Goal: Information Seeking & Learning: Learn about a topic

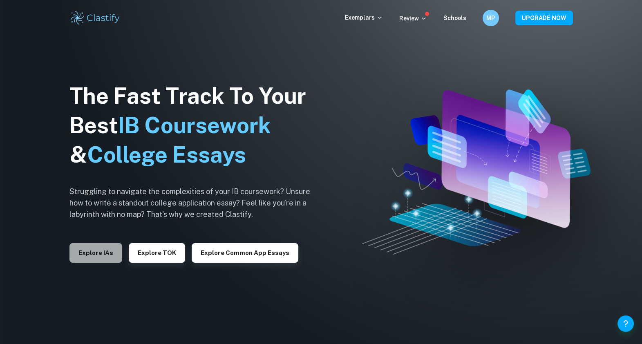
click at [109, 251] on button "Explore IAs" at bounding box center [95, 253] width 53 height 20
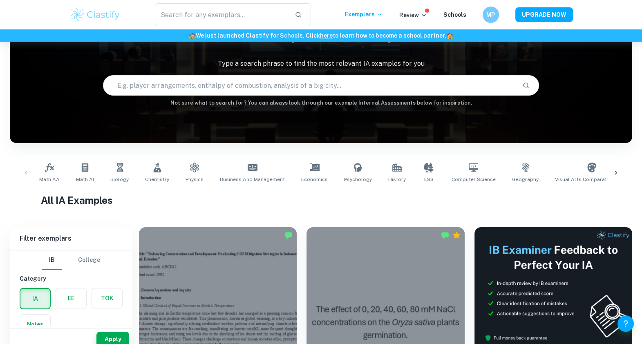
scroll to position [123, 0]
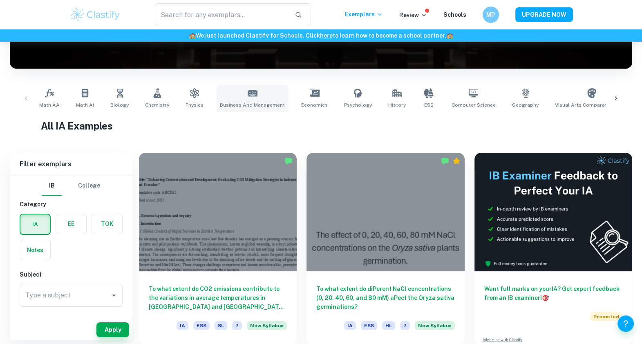
click at [265, 89] on link "Business and Management" at bounding box center [251, 98] width 71 height 27
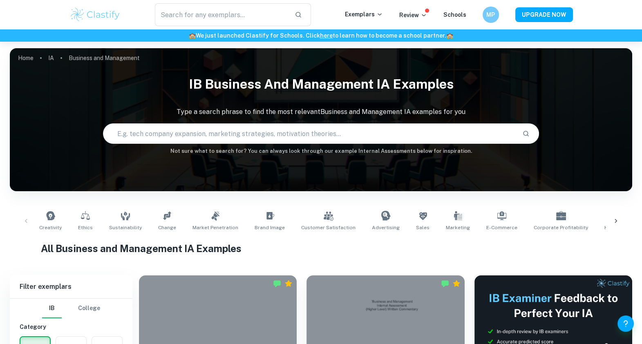
scroll to position [9, 0]
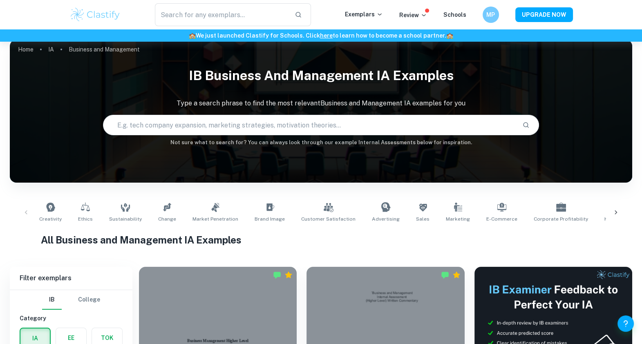
click at [309, 117] on input "text" at bounding box center [309, 125] width 412 height 23
type input "marketing"
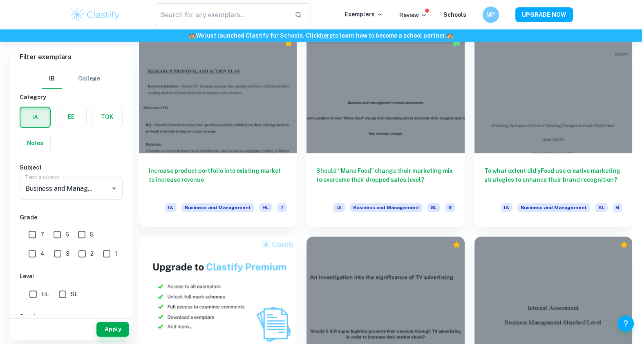
scroll to position [443, 0]
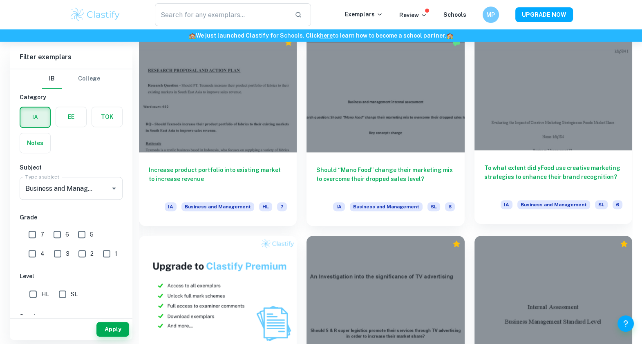
click at [549, 171] on h6 "To what extent did yFood use creative marketing strategies to enhance their bra…" at bounding box center [553, 176] width 138 height 27
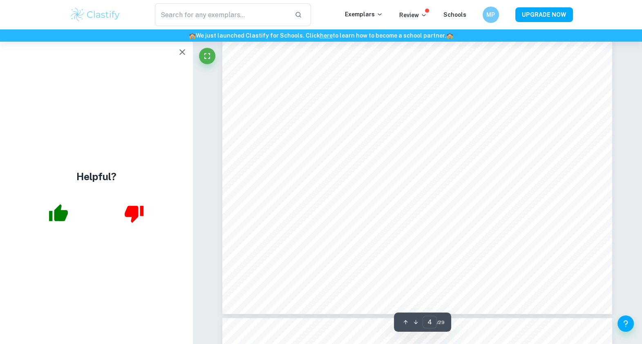
scroll to position [1890, 0]
click at [179, 52] on icon "button" at bounding box center [182, 52] width 10 height 10
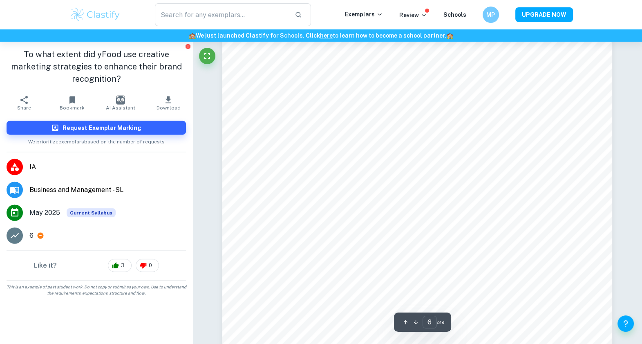
scroll to position [2760, 0]
type input "7"
